Goal: Communication & Community: Participate in discussion

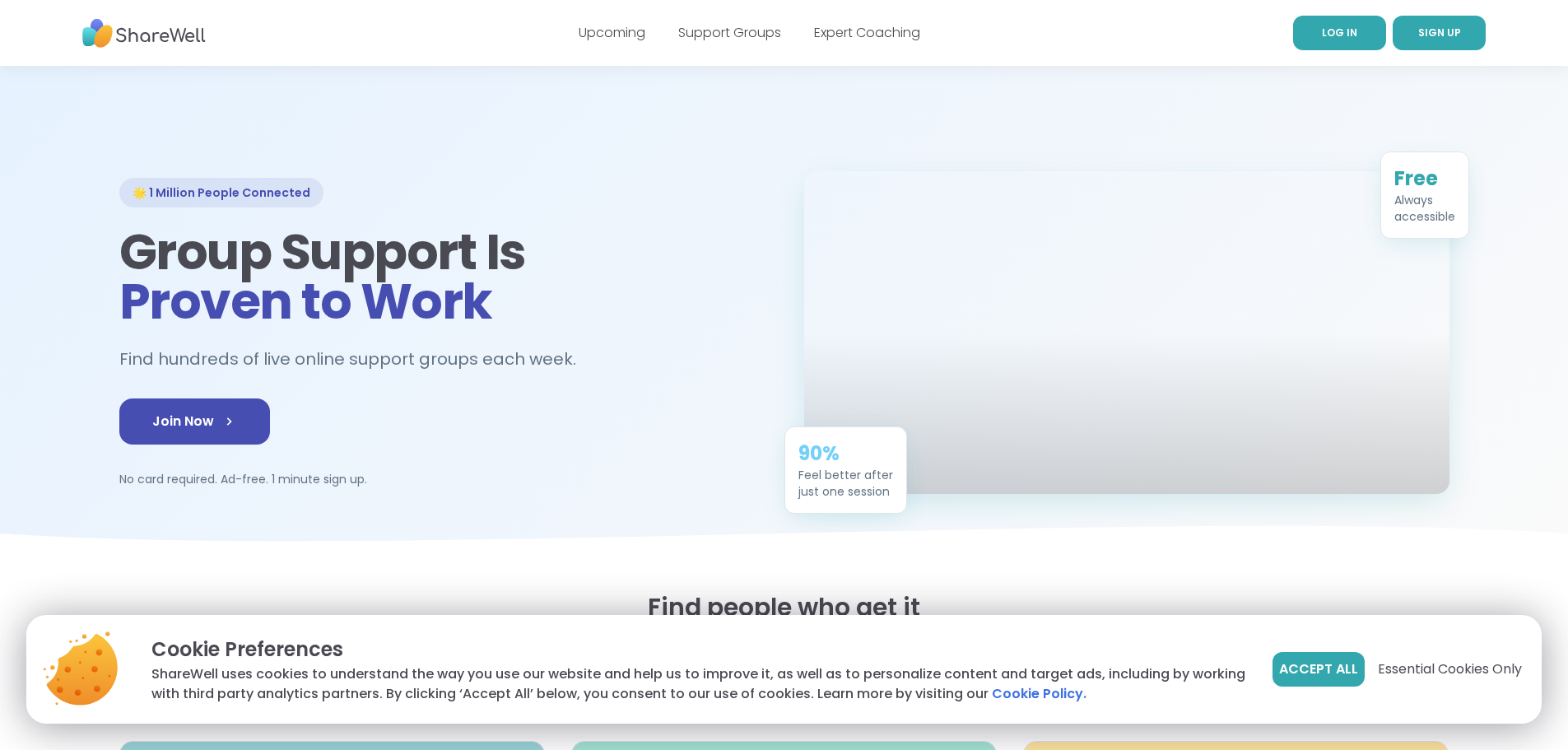
click at [1345, 33] on span "LOG IN" at bounding box center [1339, 32] width 35 height 14
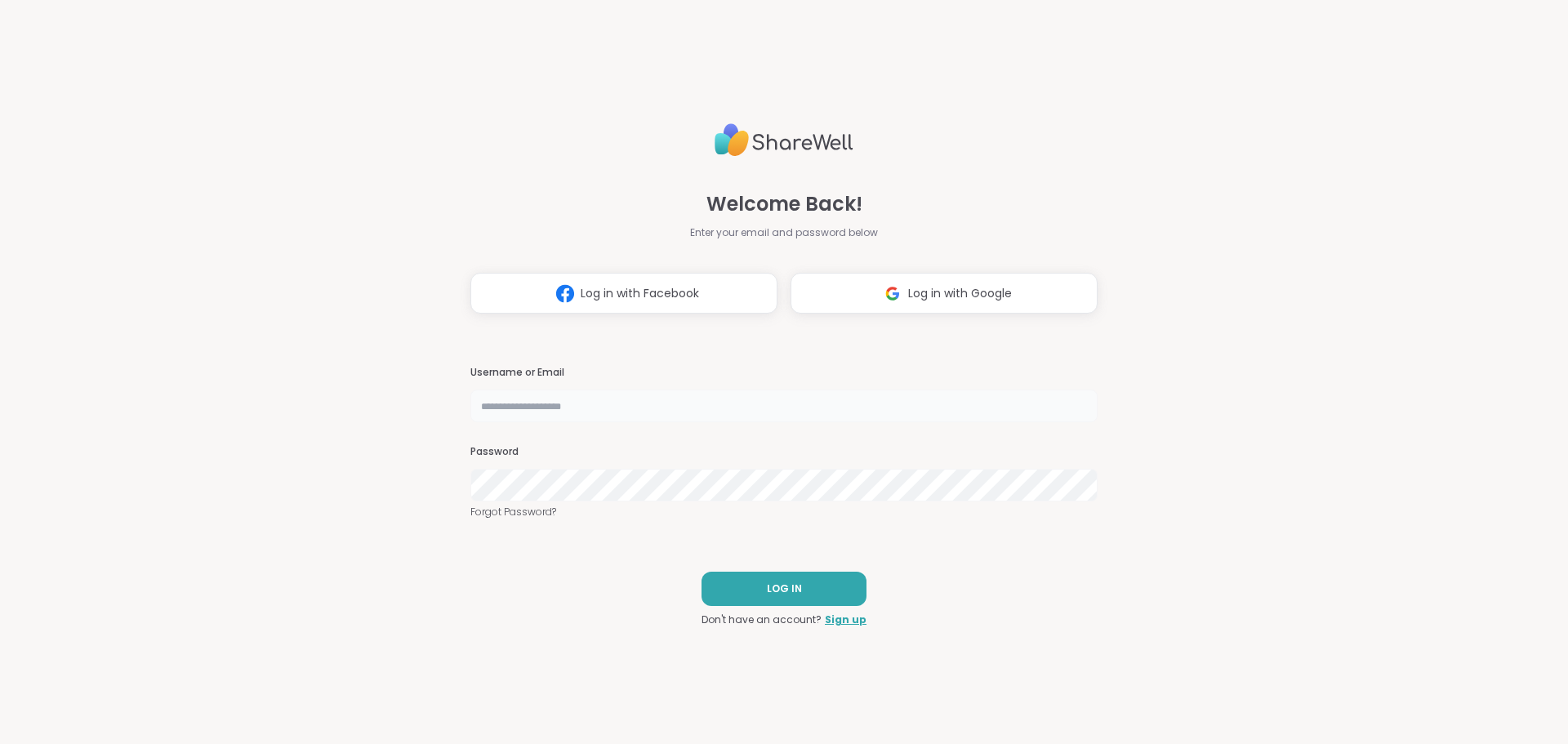
click at [608, 407] on input "text" at bounding box center [784, 405] width 627 height 33
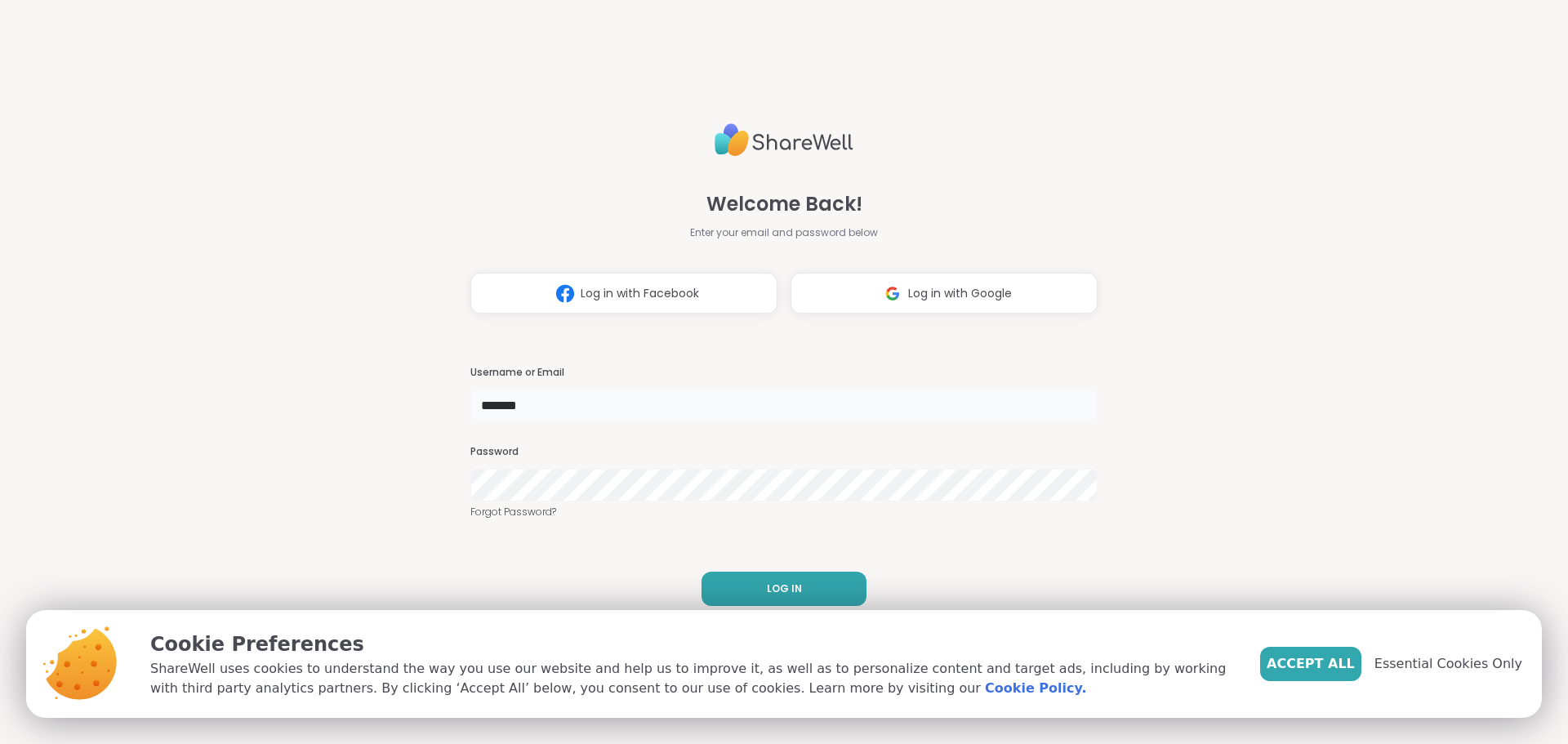
type input "**********"
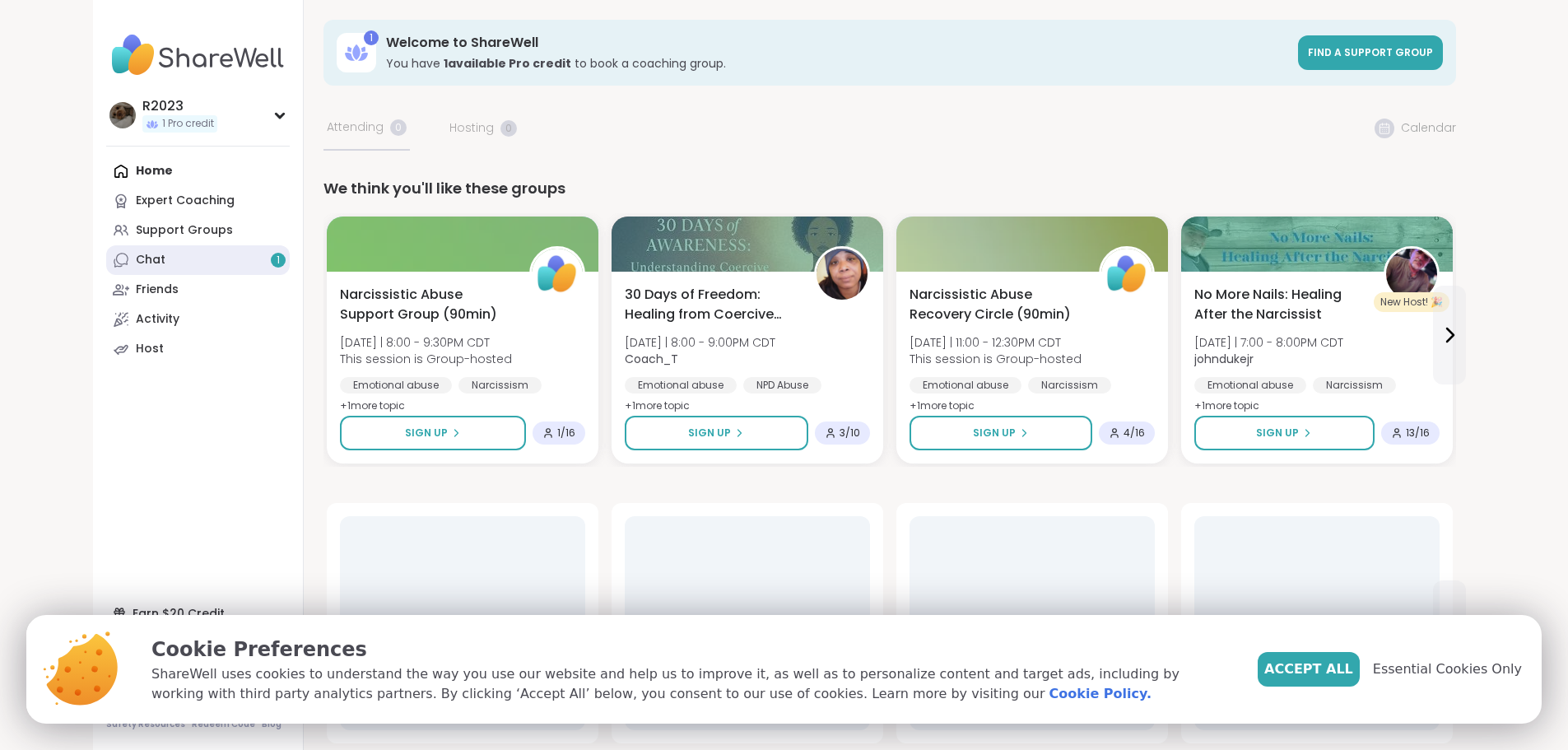
click at [106, 246] on link "Chat 1" at bounding box center [198, 260] width 184 height 30
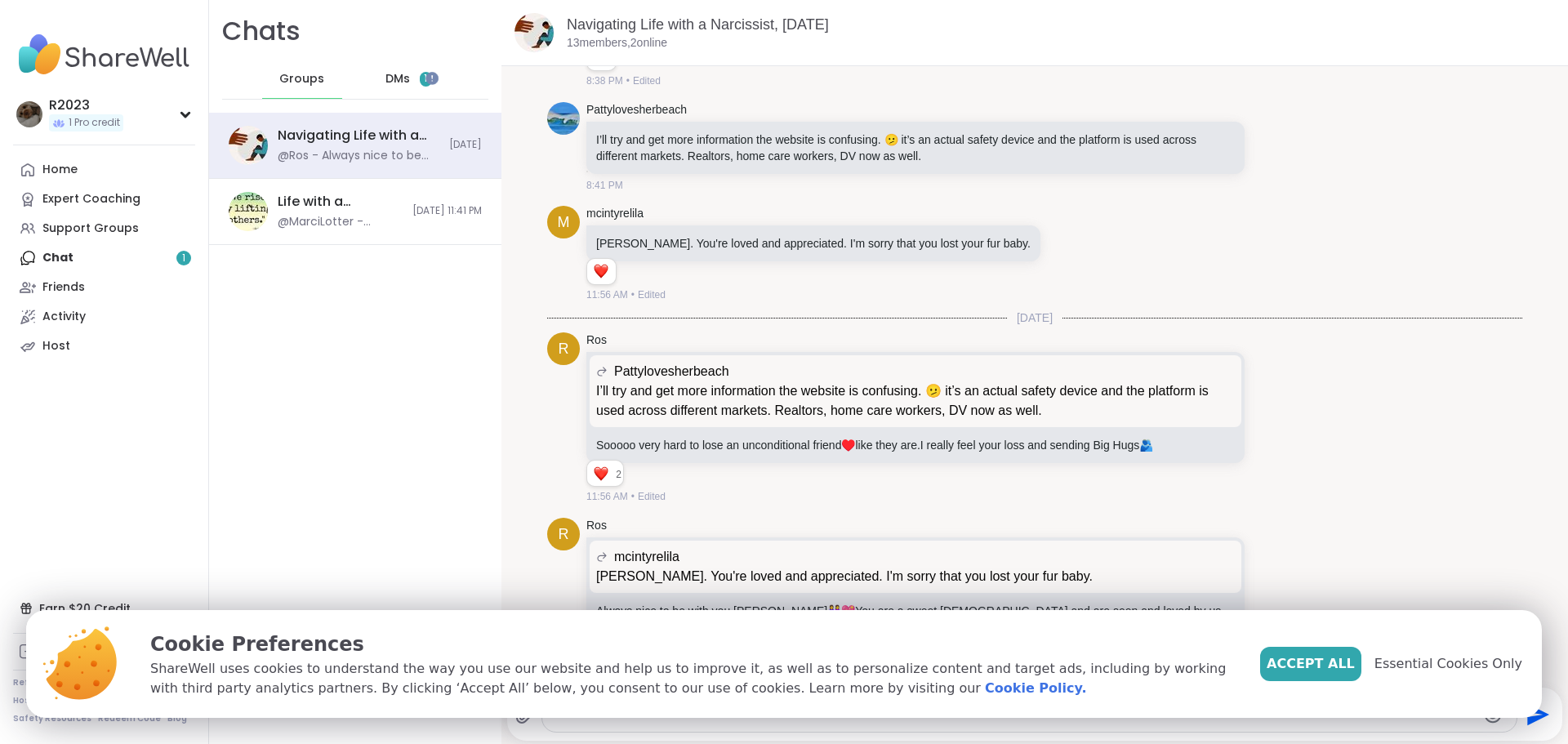
click at [389, 86] on span "DMs" at bounding box center [397, 79] width 24 height 16
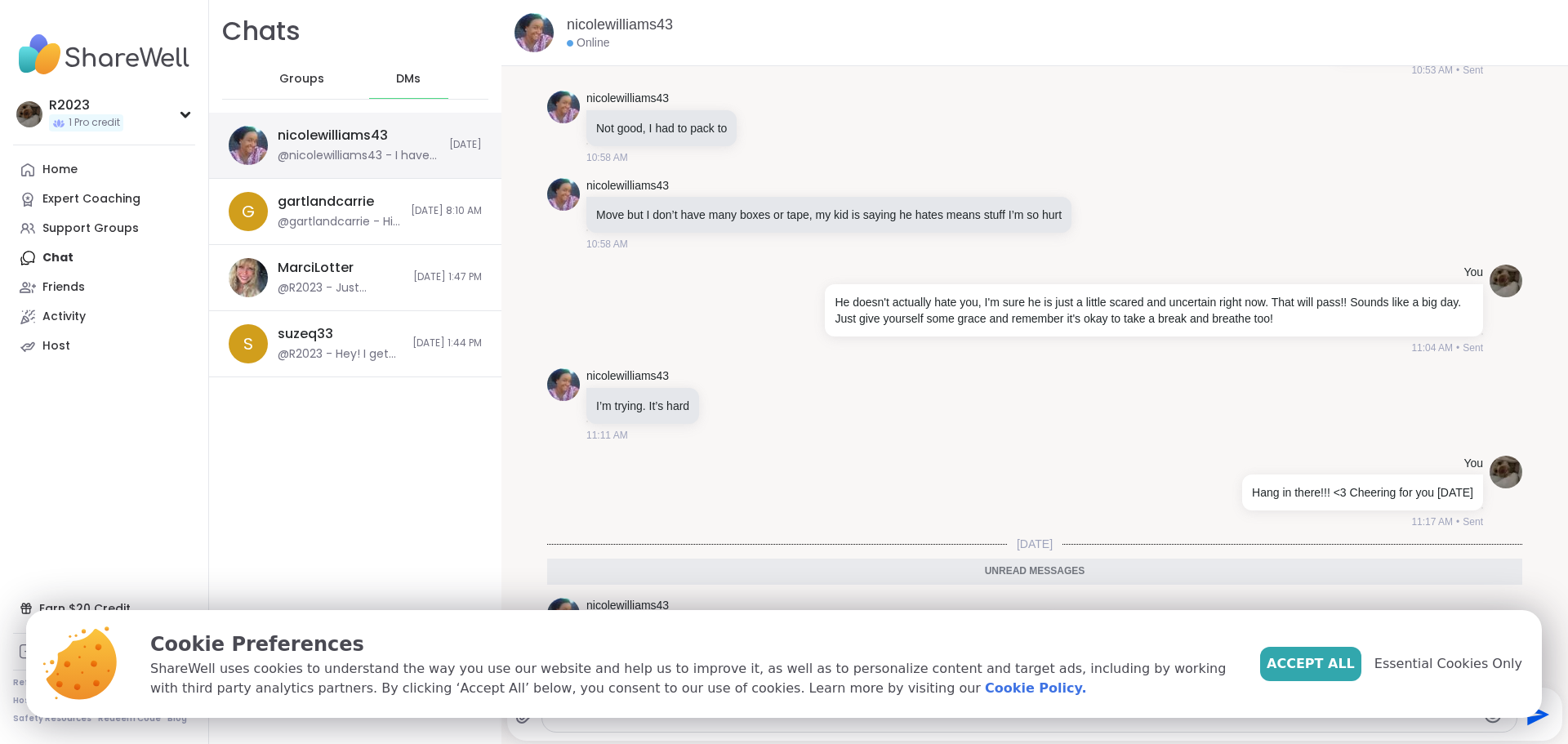
click at [390, 147] on div "nicolewilliams43 @nicolewilliams43 - I have my domestic violence class [DATE] a…" at bounding box center [358, 146] width 162 height 38
click at [1458, 662] on span "Essential Cookies Only" at bounding box center [1448, 665] width 148 height 20
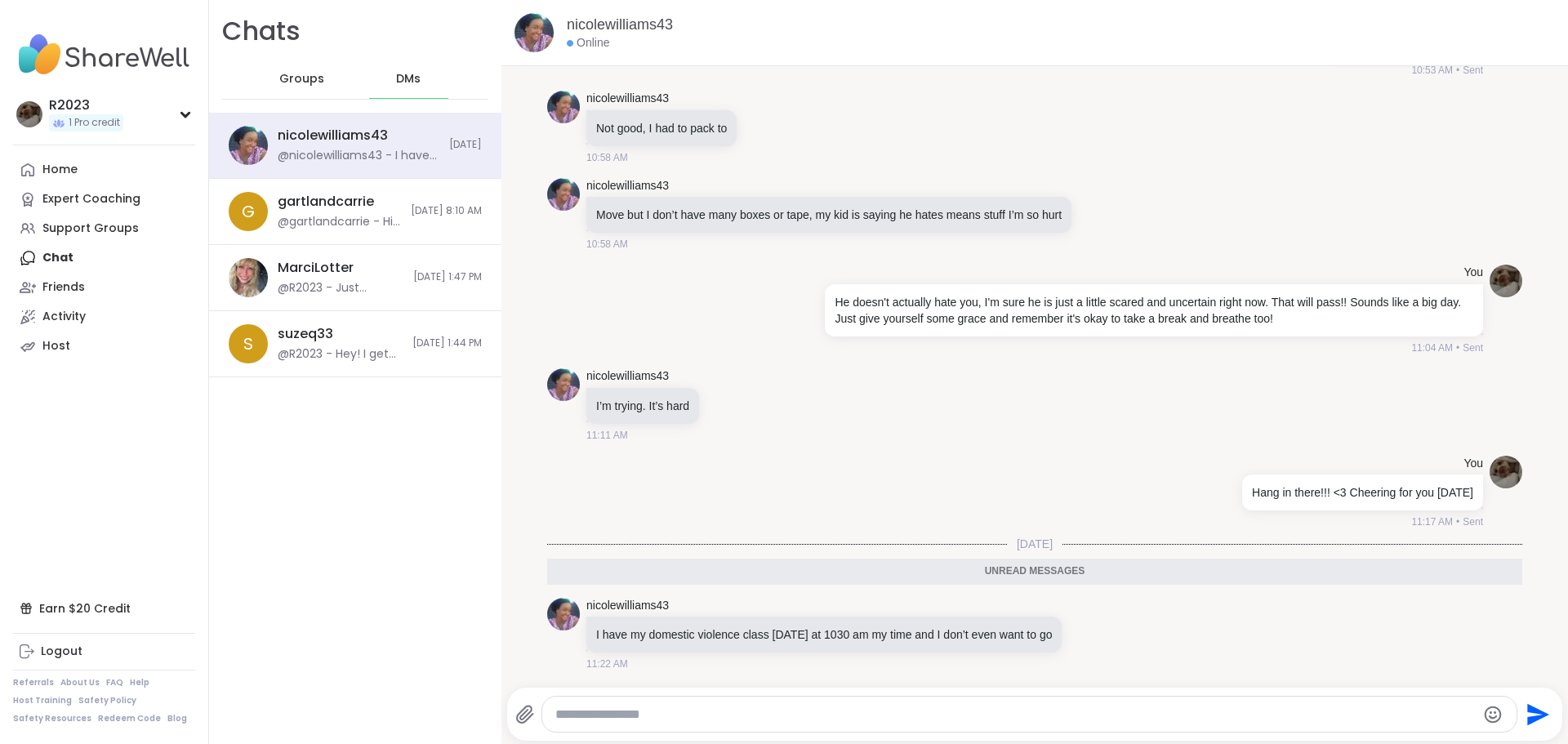
click at [783, 719] on textarea "Type your message" at bounding box center [1016, 715] width 922 height 16
click at [677, 717] on textarea "Type your message" at bounding box center [1016, 715] width 922 height 16
click at [757, 710] on textarea "Type your message" at bounding box center [1016, 715] width 922 height 16
click at [754, 724] on div at bounding box center [1030, 714] width 975 height 35
click at [753, 716] on textarea "Type your message" at bounding box center [1016, 715] width 922 height 16
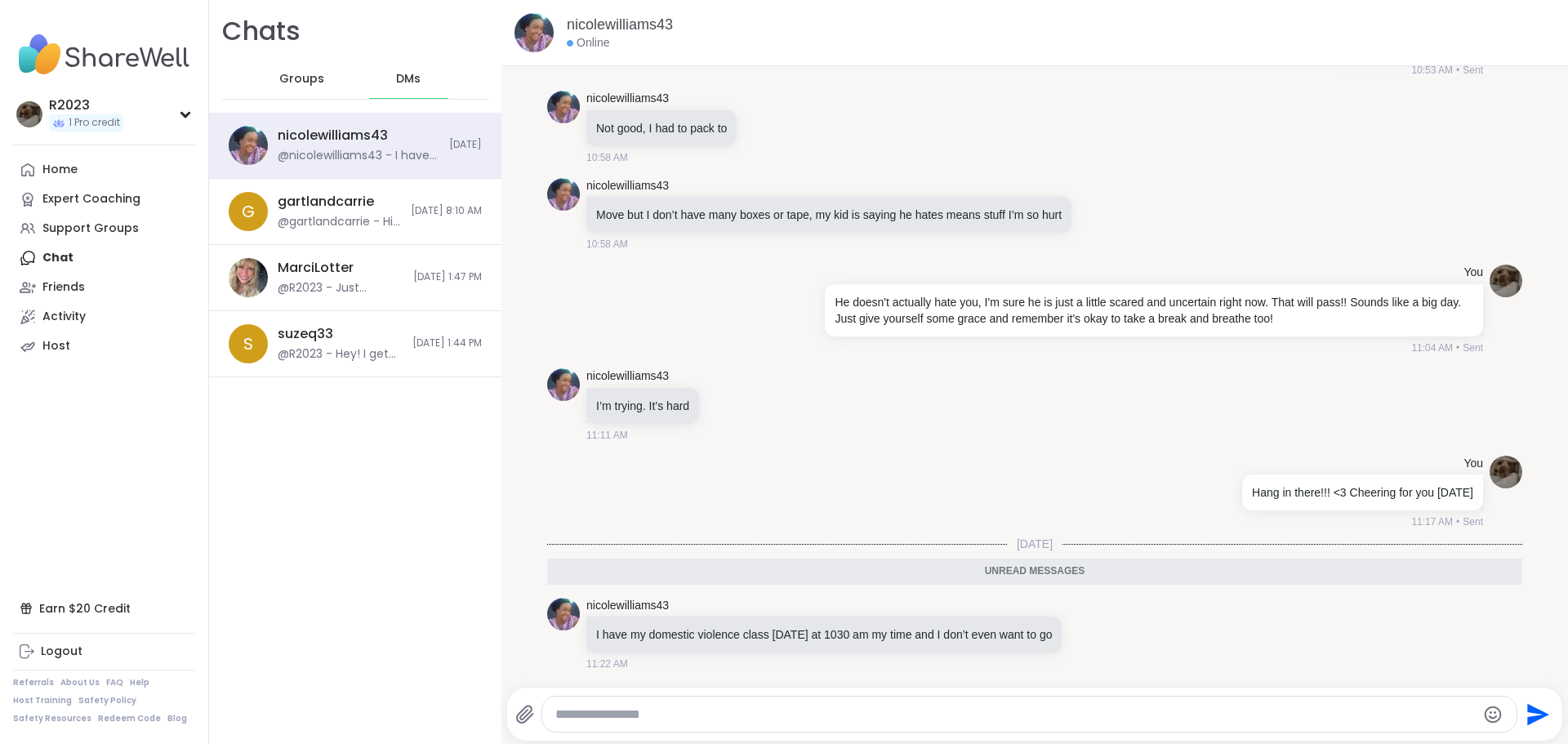
click at [813, 707] on textarea "Type your message" at bounding box center [1016, 715] width 922 height 16
click at [895, 707] on textarea "Type your message" at bounding box center [1016, 715] width 922 height 16
click at [822, 704] on div at bounding box center [1030, 714] width 975 height 35
click at [824, 710] on textarea "Type your message" at bounding box center [1016, 715] width 922 height 16
type textarea "**********"
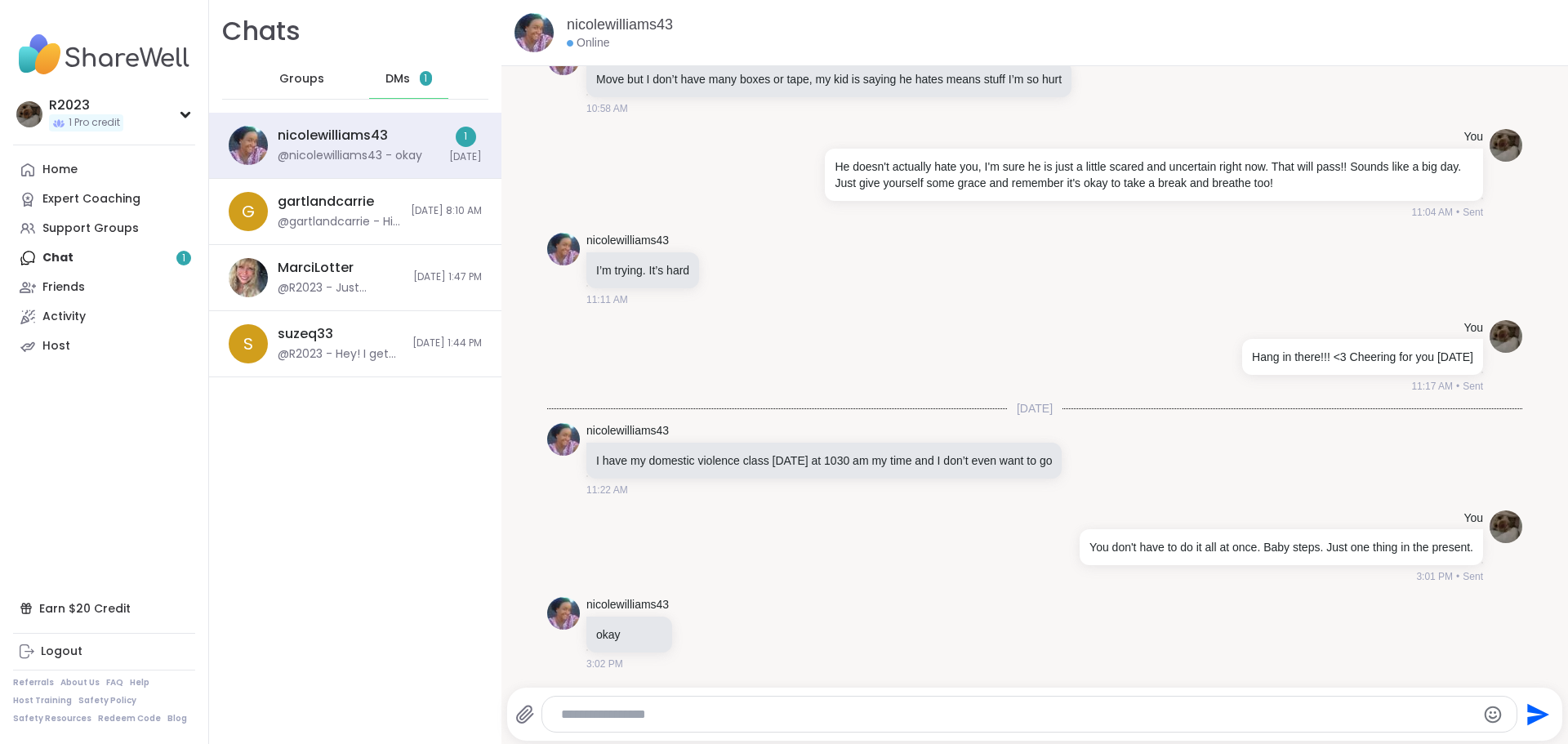
scroll to position [5437, 0]
